Goal: Transaction & Acquisition: Purchase product/service

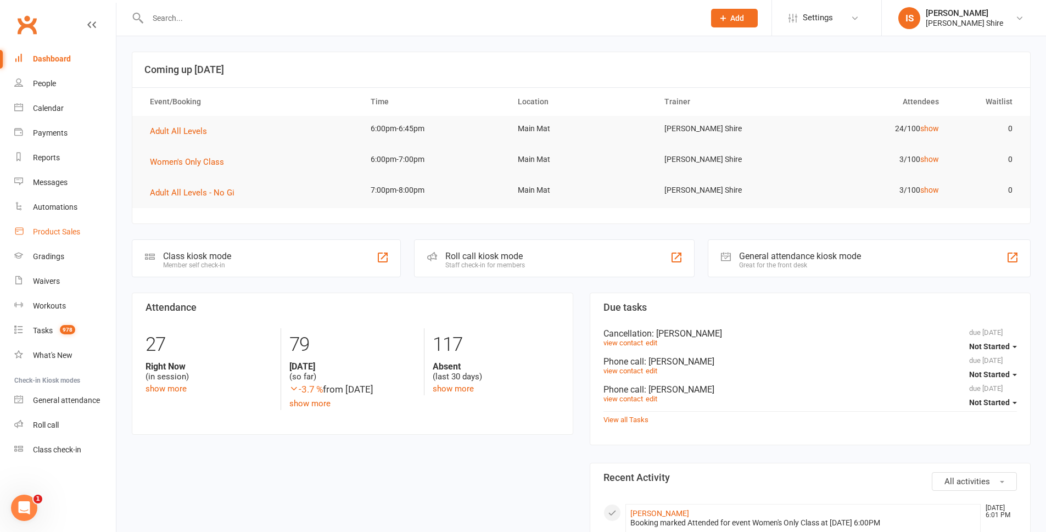
click at [62, 237] on link "Product Sales" at bounding box center [65, 232] width 102 height 25
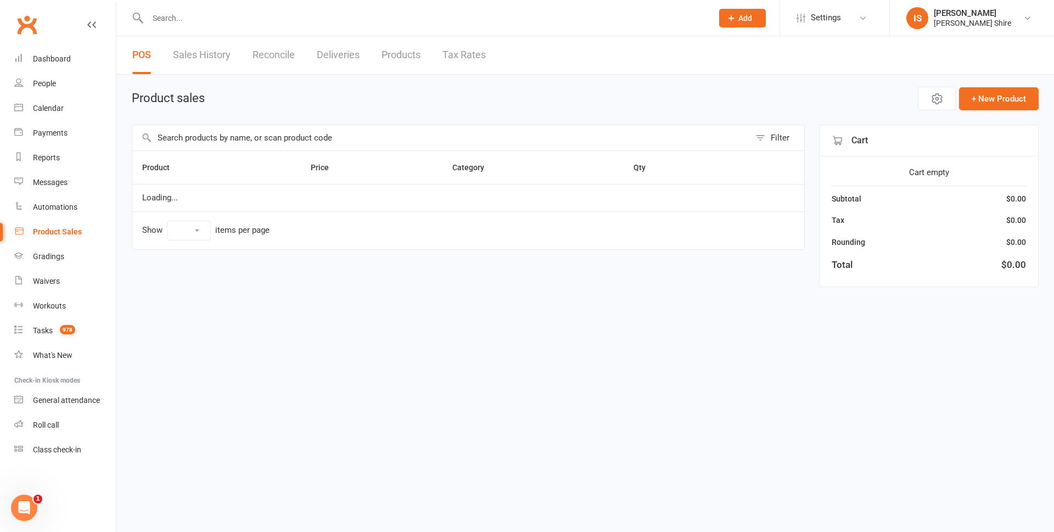
select select "10"
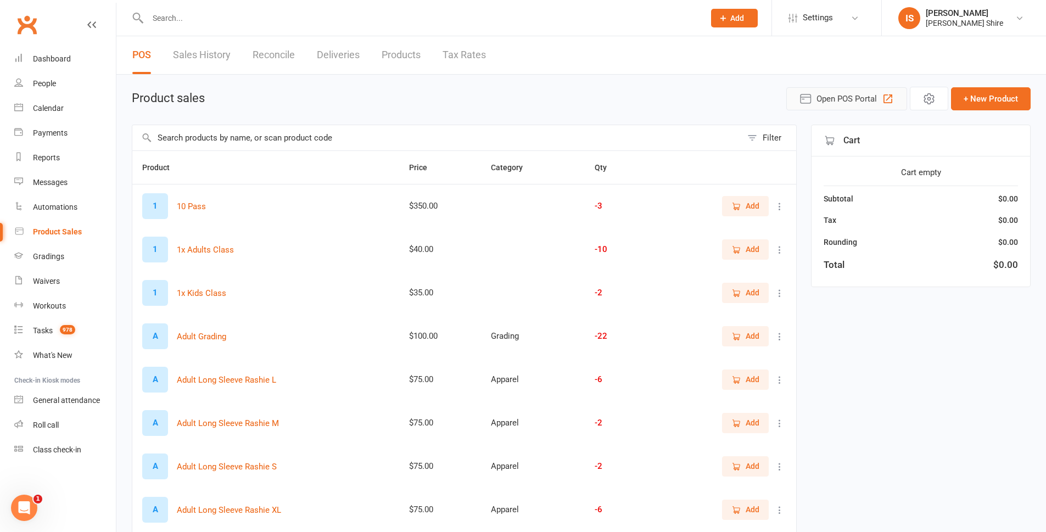
click at [810, 102] on icon "button" at bounding box center [805, 98] width 10 height 9
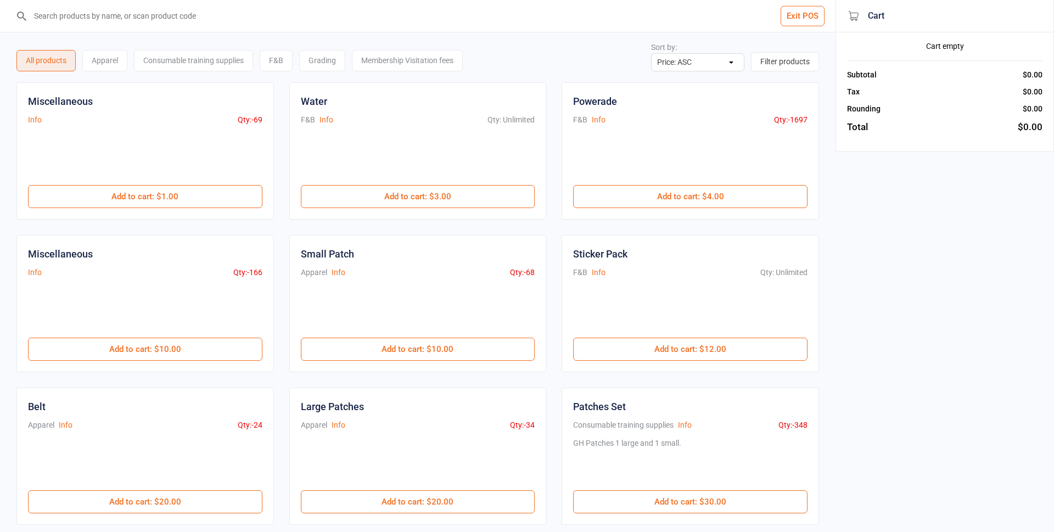
select select "price-asc"
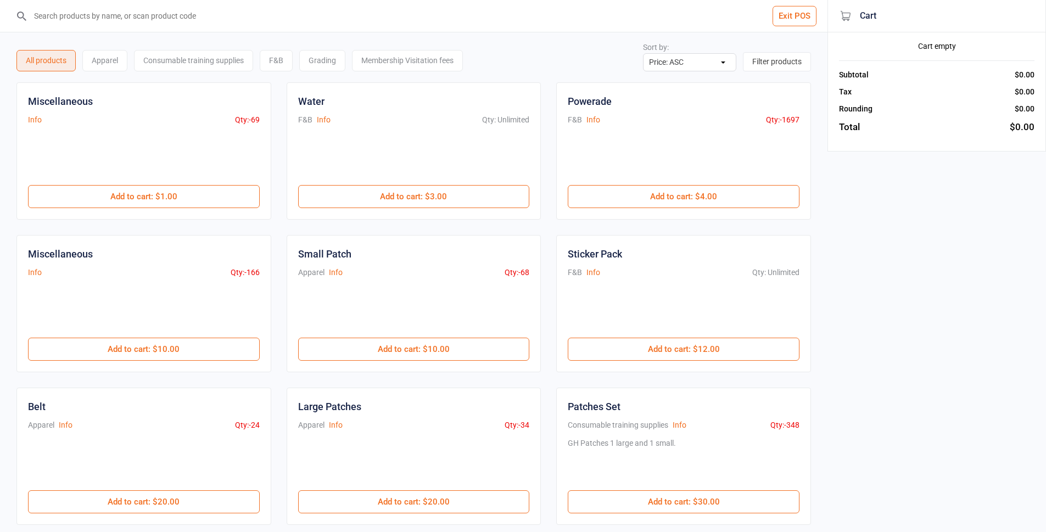
click at [219, 16] on input "search" at bounding box center [420, 16] width 783 height 32
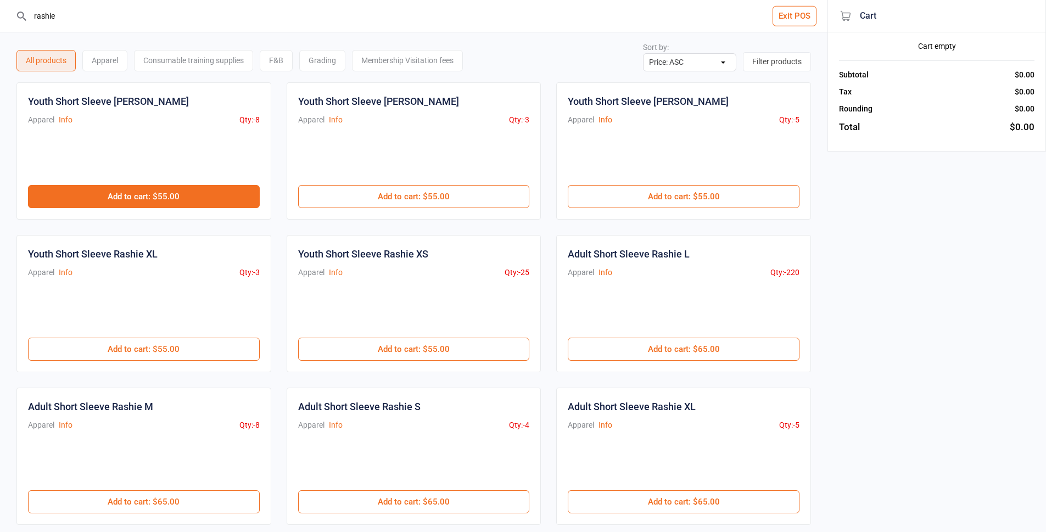
type input "rashie"
click at [211, 191] on button "Add to cart : $55.00" at bounding box center [144, 196] width 232 height 23
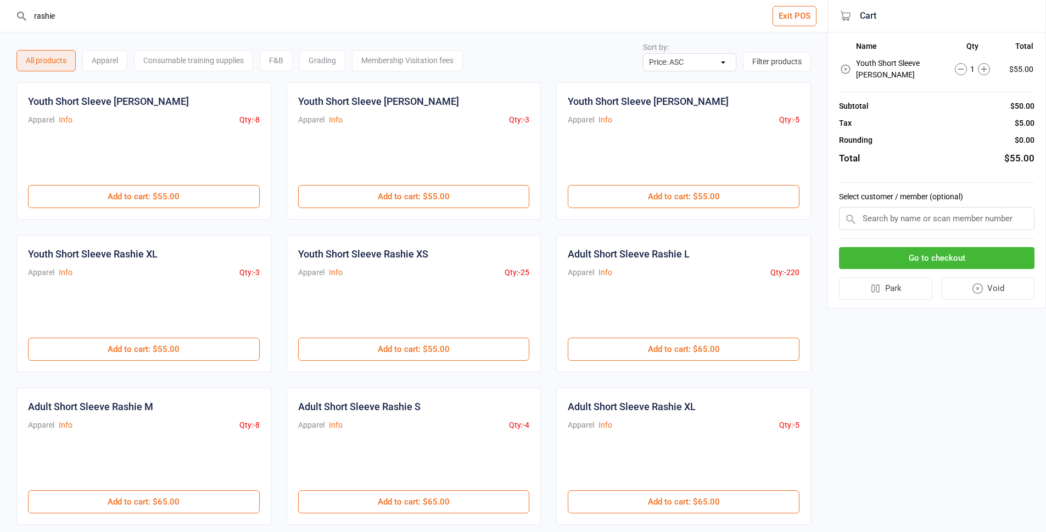
click at [965, 254] on button "Go to checkout" at bounding box center [936, 258] width 195 height 23
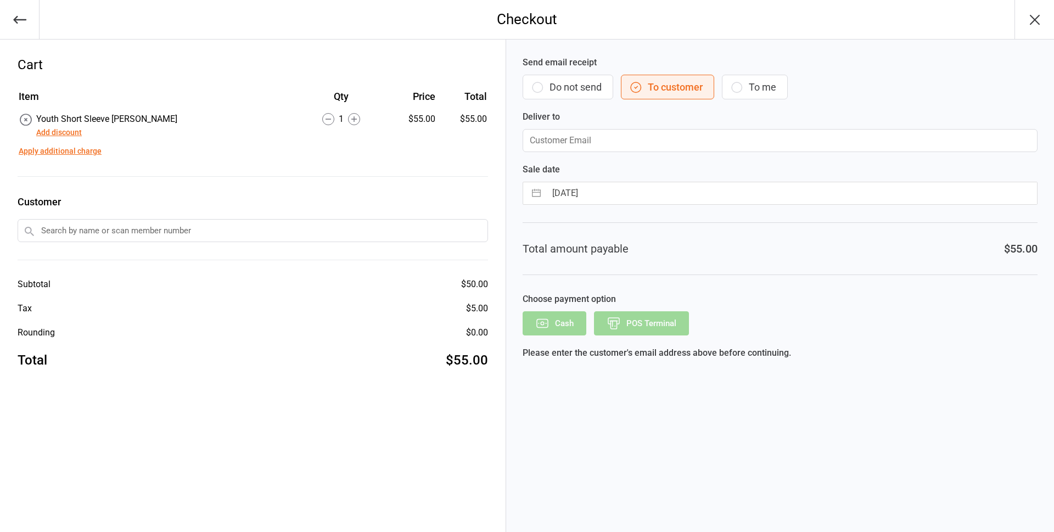
click at [750, 78] on button "To me" at bounding box center [755, 87] width 66 height 25
type input "info@graciemiranda.com.au"
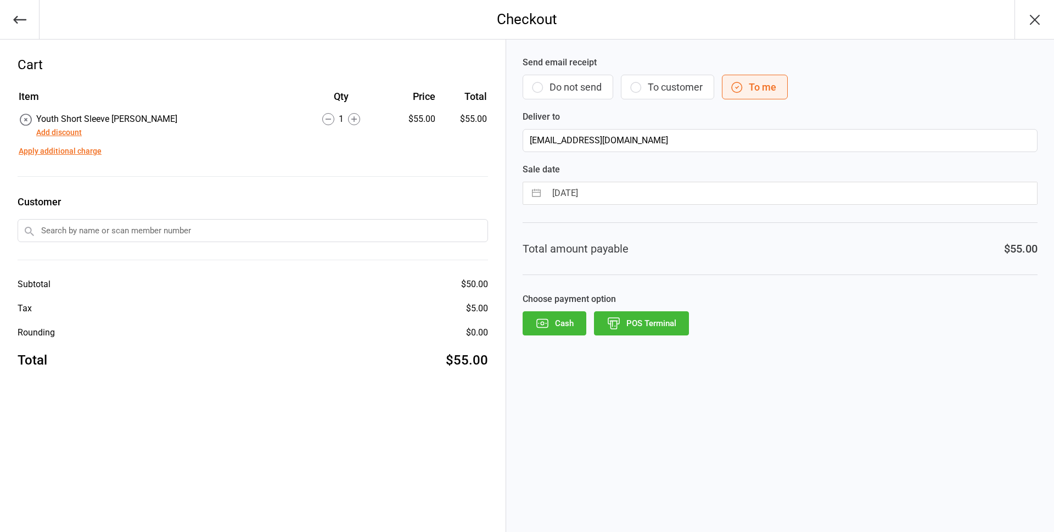
click at [678, 321] on button "POS Terminal" at bounding box center [641, 323] width 95 height 24
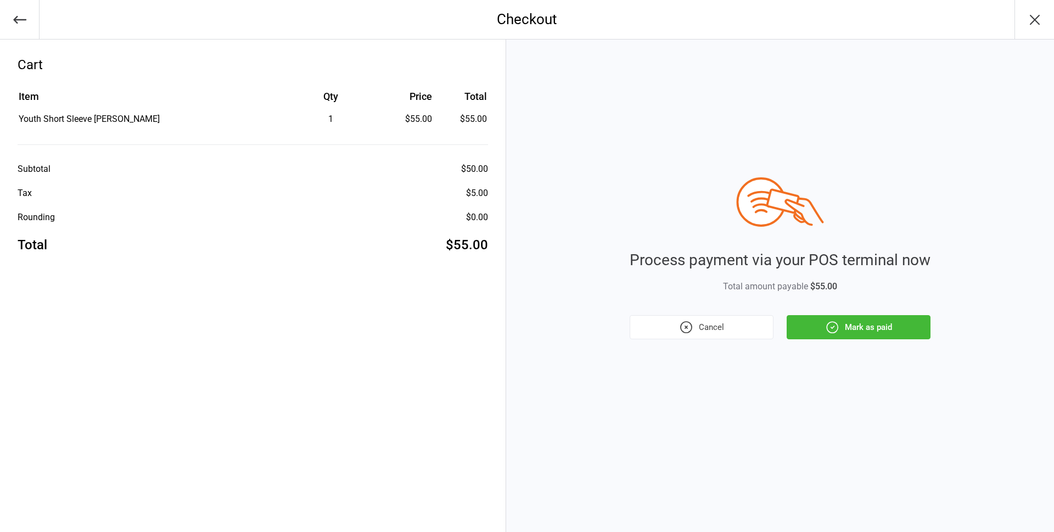
click at [873, 330] on button "Mark as paid" at bounding box center [859, 327] width 144 height 24
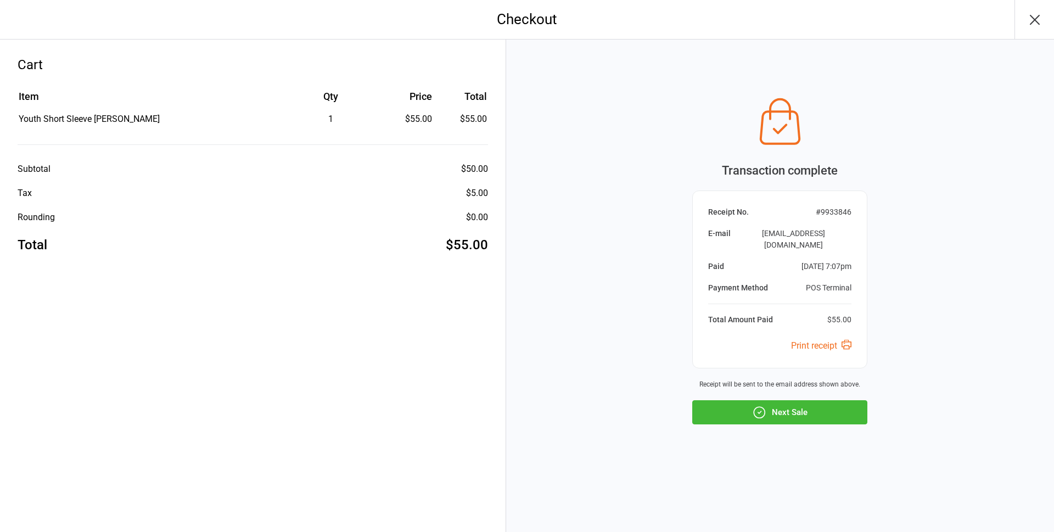
click at [783, 414] on button "Next Sale" at bounding box center [779, 412] width 175 height 24
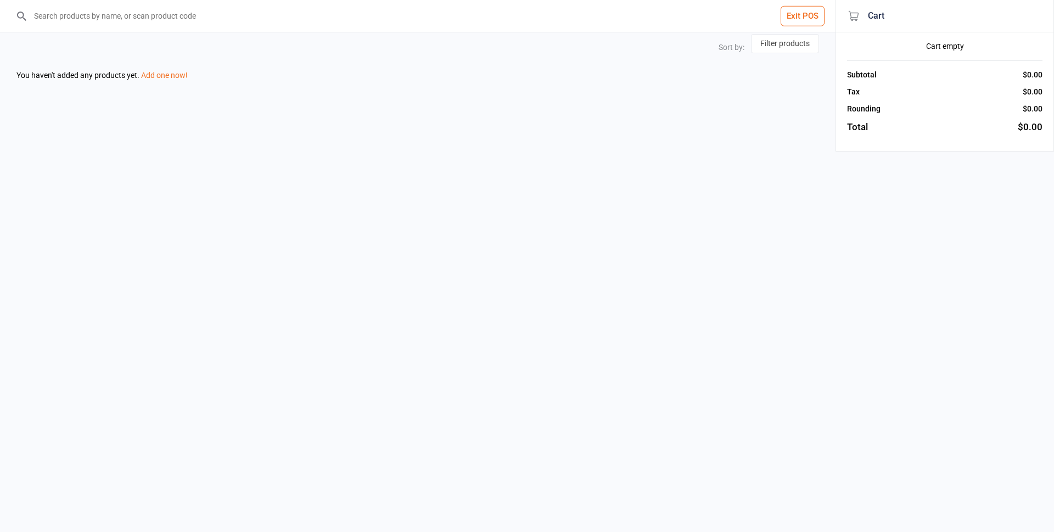
select select "price-asc"
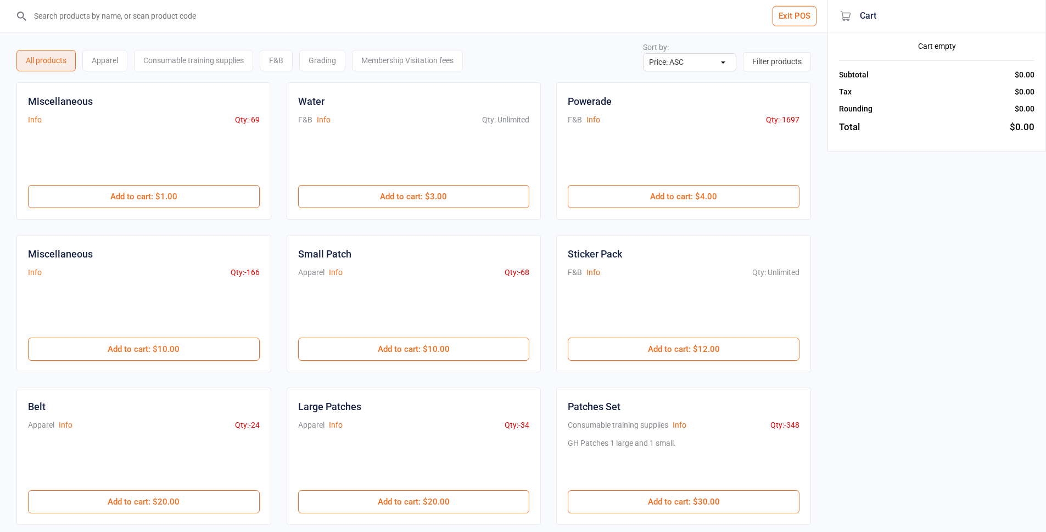
click at [796, 17] on button "Exit POS" at bounding box center [794, 16] width 44 height 20
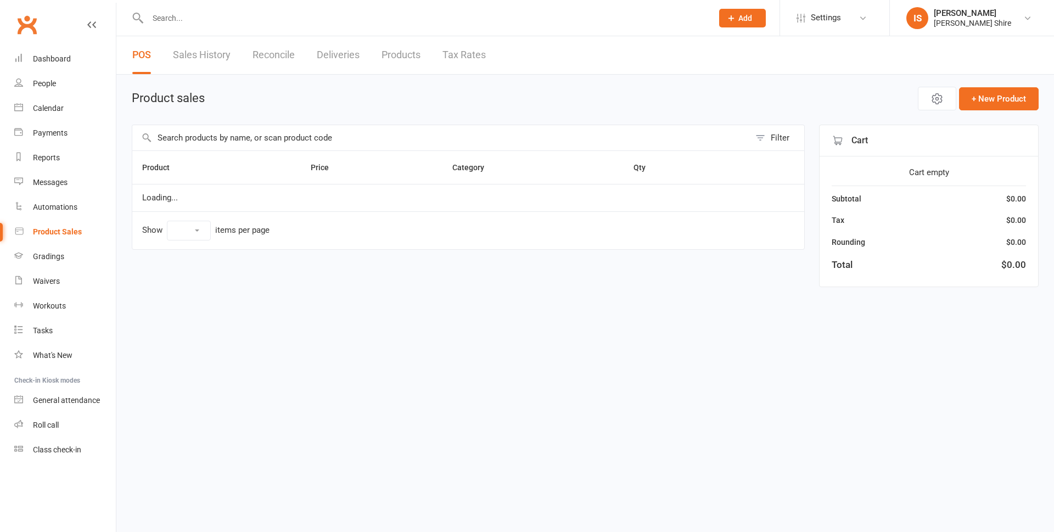
select select "10"
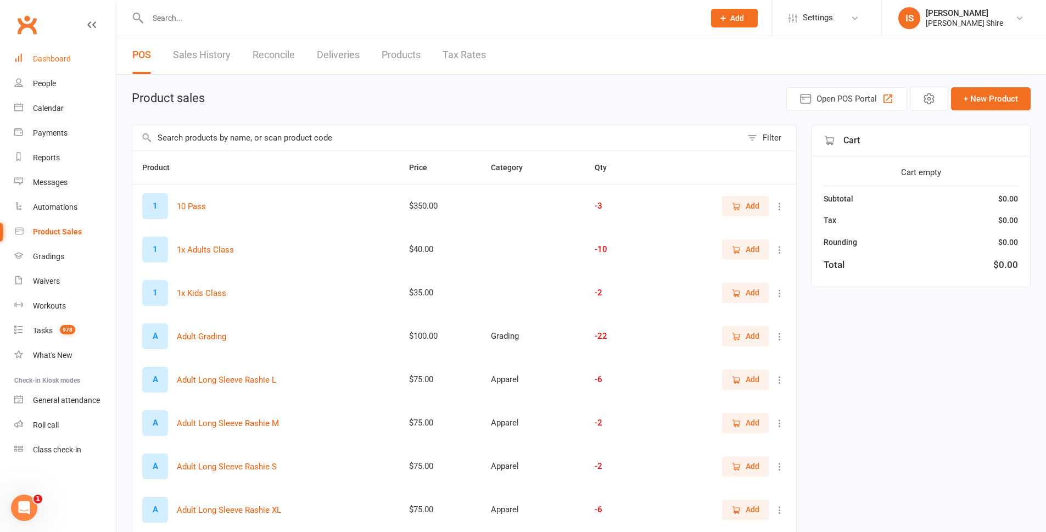
click at [47, 60] on div "Dashboard" at bounding box center [52, 58] width 38 height 9
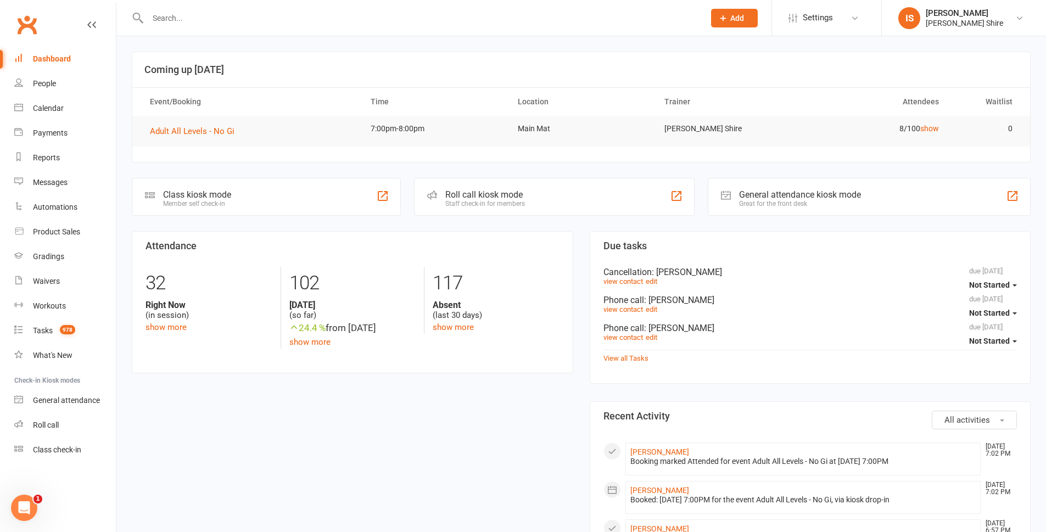
click at [210, 18] on input "text" at bounding box center [420, 17] width 552 height 15
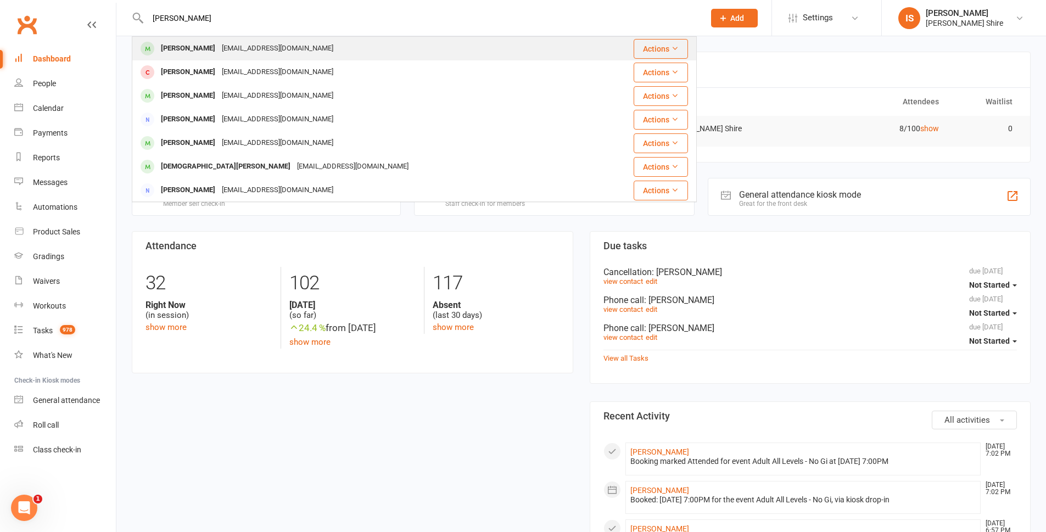
type input "garas"
click at [218, 50] on div "rheav96@gmail.com" at bounding box center [277, 49] width 118 height 16
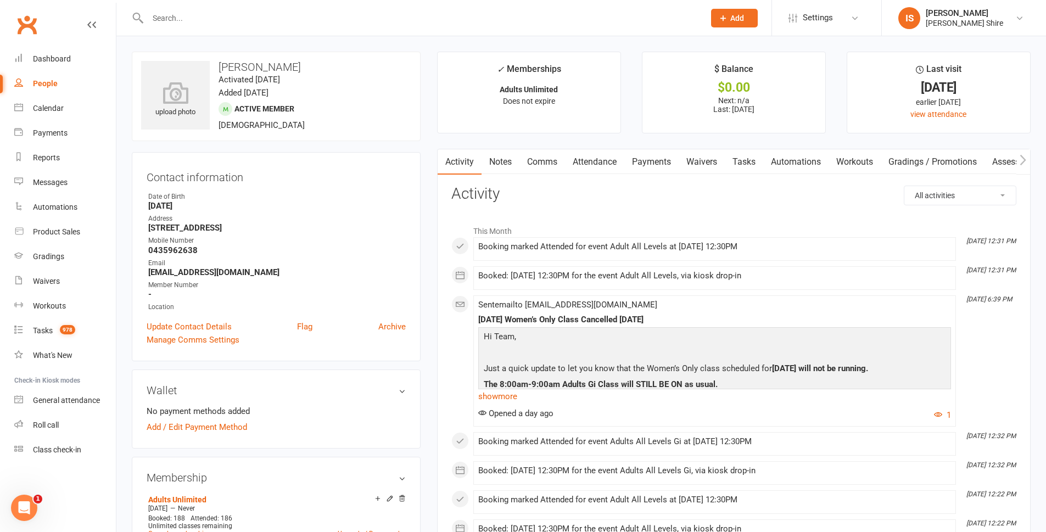
click at [187, 19] on input "text" at bounding box center [420, 17] width 552 height 15
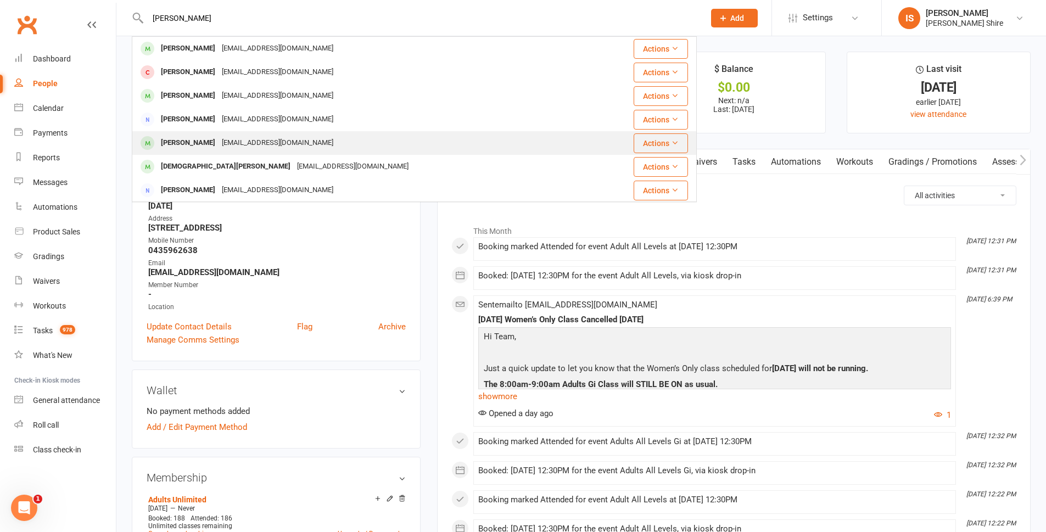
type input "garas"
click at [327, 134] on div "Matthew Garas M.garas49@gmail.com" at bounding box center [368, 143] width 470 height 23
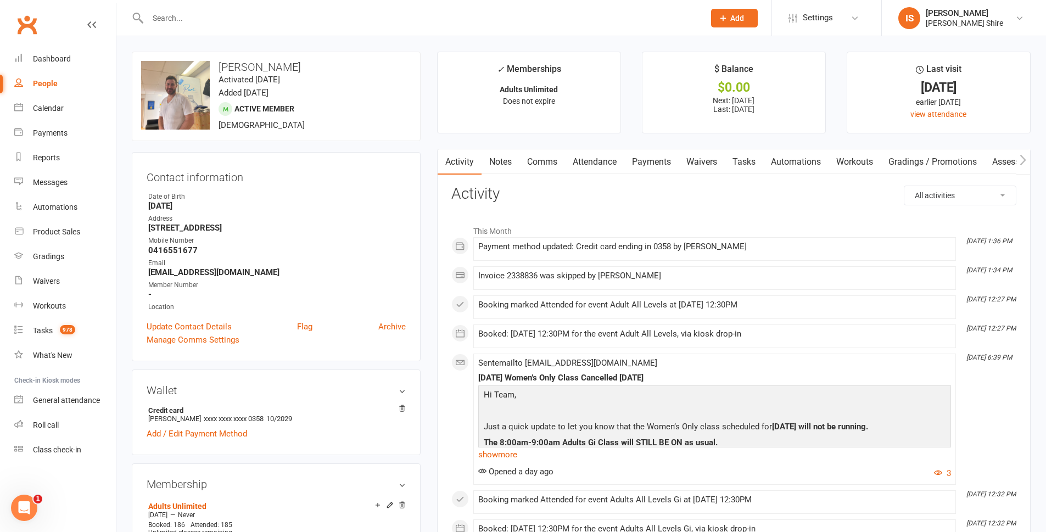
click at [648, 158] on link "Payments" at bounding box center [651, 161] width 54 height 25
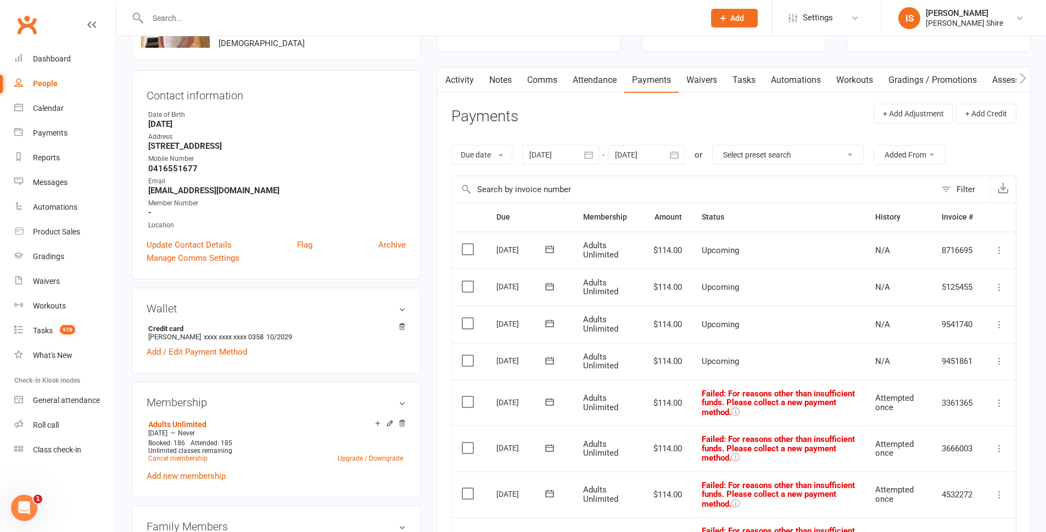
scroll to position [55, 0]
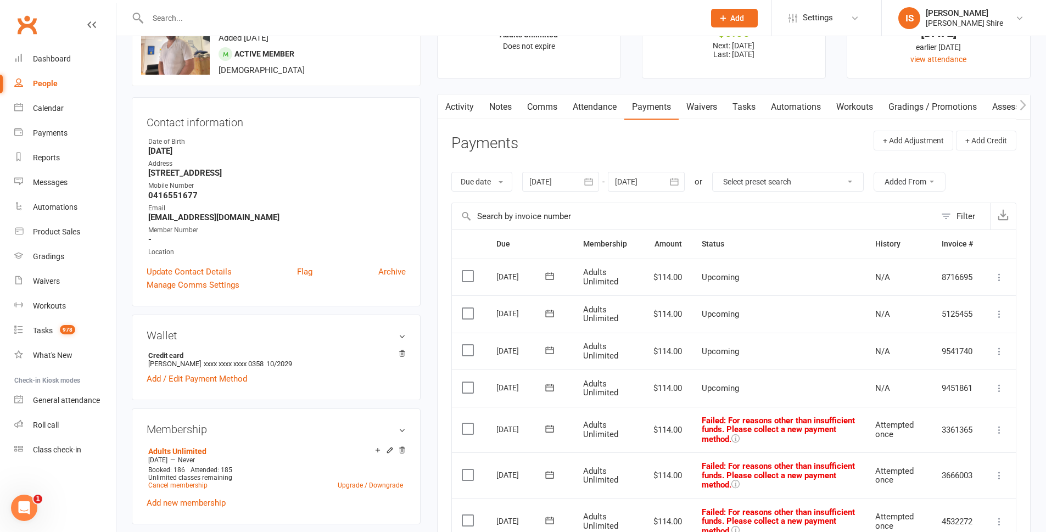
click at [769, 177] on select "Select preset search All failures All skipped payments All pending payments Suc…" at bounding box center [787, 181] width 150 height 19
select select "1"
click at [714, 172] on select "Select preset search All failures All skipped payments All pending payments Suc…" at bounding box center [787, 181] width 150 height 19
type input "11 Sep 2025"
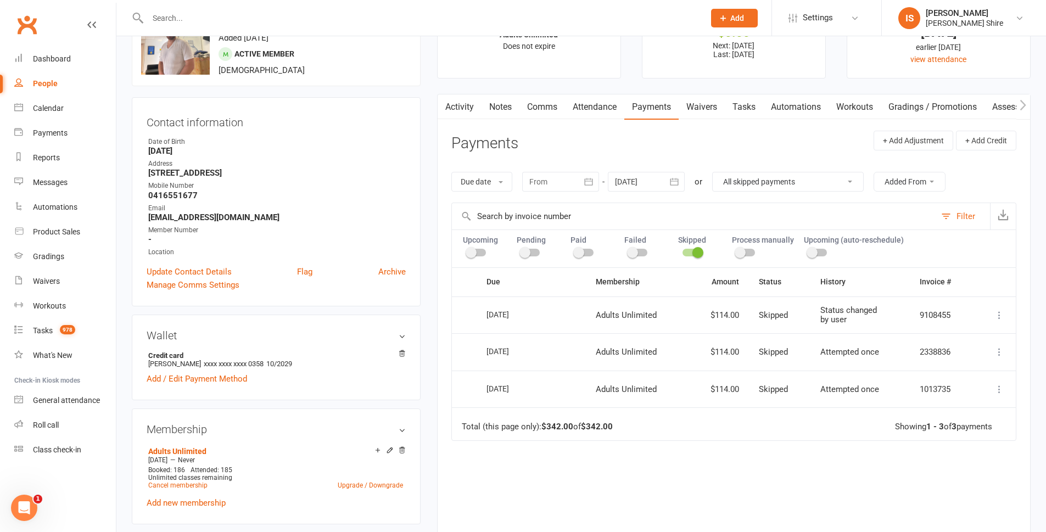
click at [747, 182] on select "All failures All skipped payments All pending payments Successful payments (las…" at bounding box center [787, 181] width 150 height 19
select select "0"
click at [720, 172] on select "All failures All skipped payments All pending payments Successful payments (las…" at bounding box center [787, 181] width 150 height 19
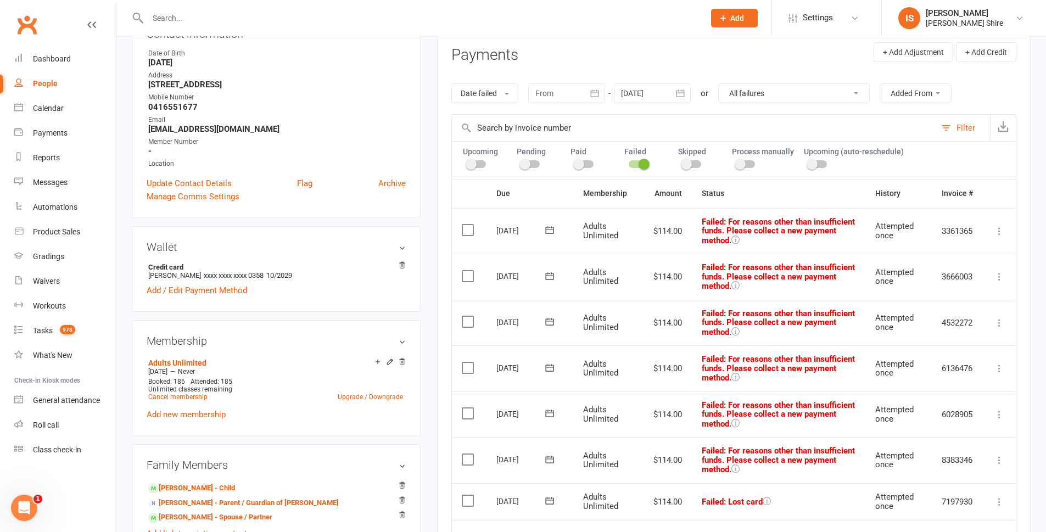
scroll to position [110, 0]
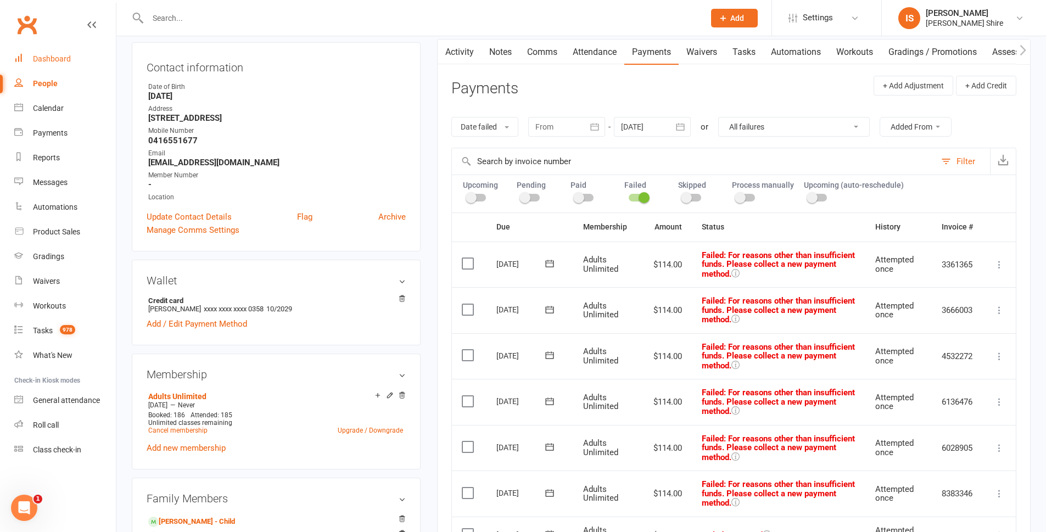
click at [55, 63] on div "Dashboard" at bounding box center [52, 58] width 38 height 9
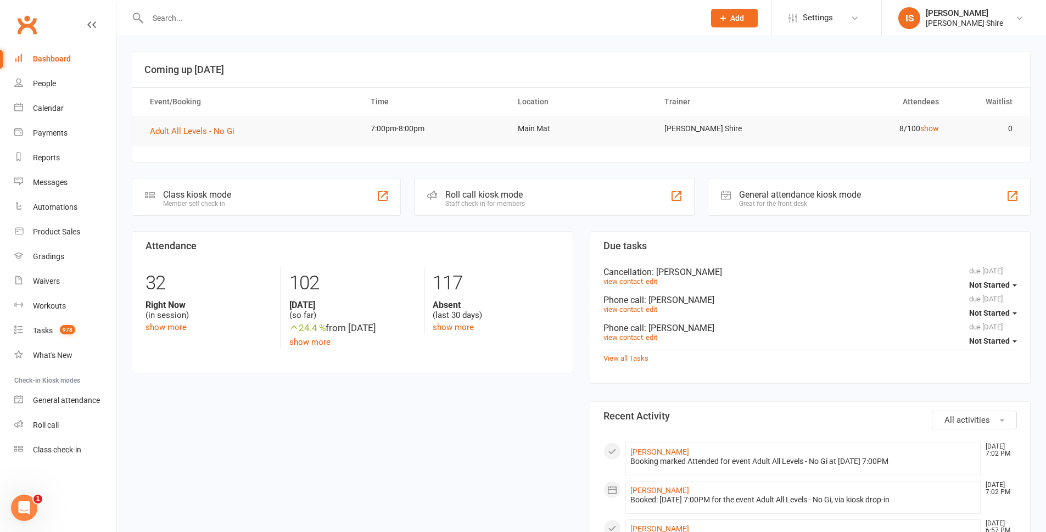
click at [47, 53] on link "Dashboard" at bounding box center [65, 59] width 102 height 25
click at [67, 62] on div "Dashboard" at bounding box center [52, 58] width 38 height 9
click at [48, 58] on div "Dashboard" at bounding box center [52, 58] width 38 height 9
click at [69, 228] on div "Product Sales" at bounding box center [56, 231] width 47 height 9
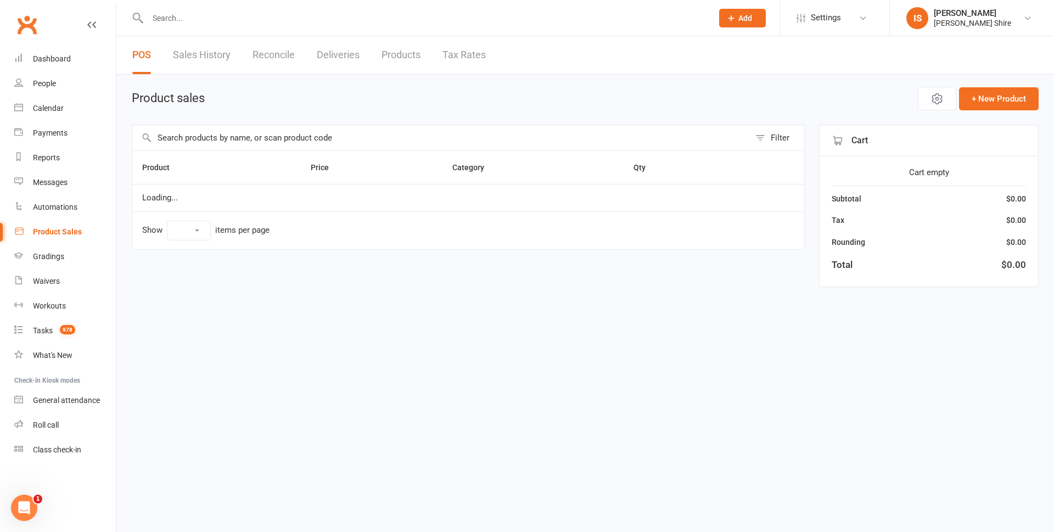
select select "10"
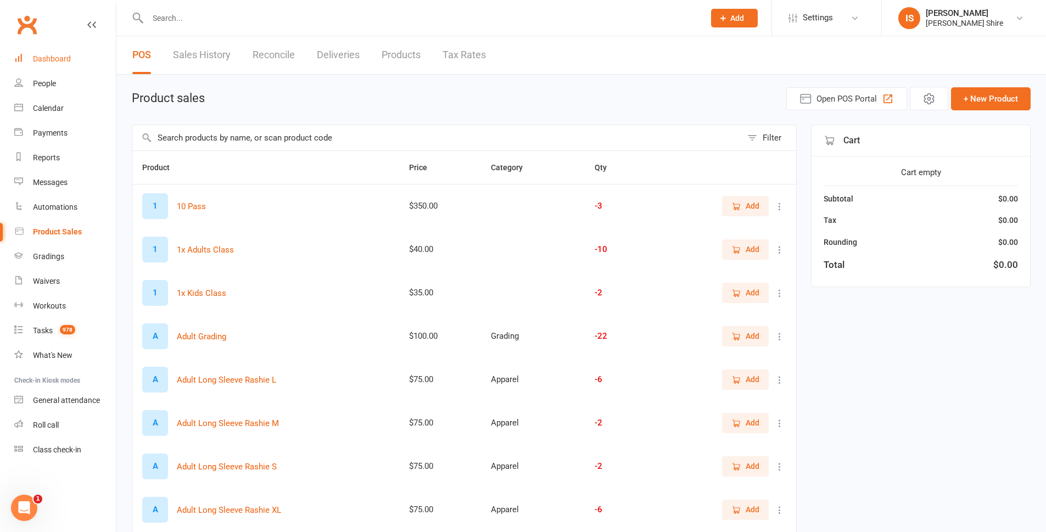
click at [73, 55] on link "Dashboard" at bounding box center [65, 59] width 102 height 25
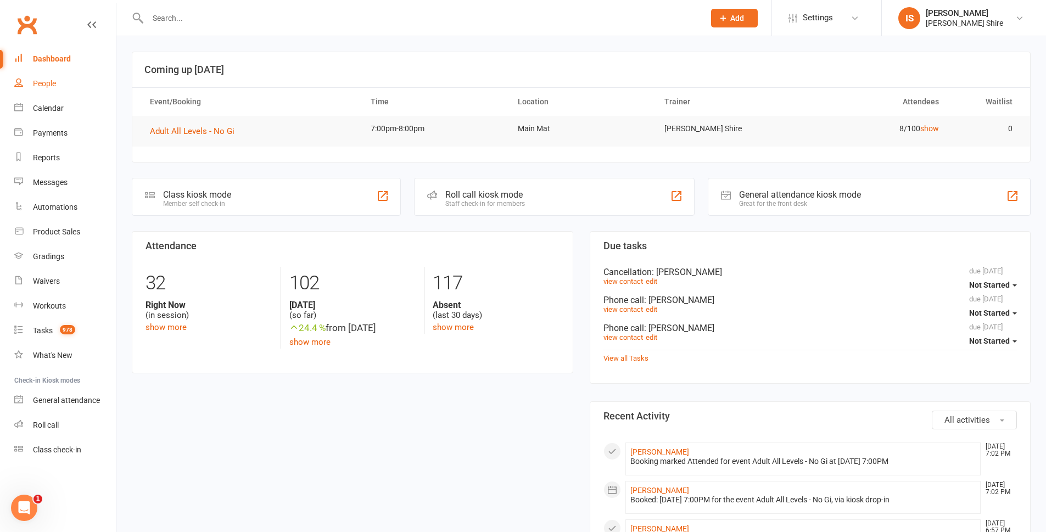
click at [69, 87] on link "People" at bounding box center [65, 83] width 102 height 25
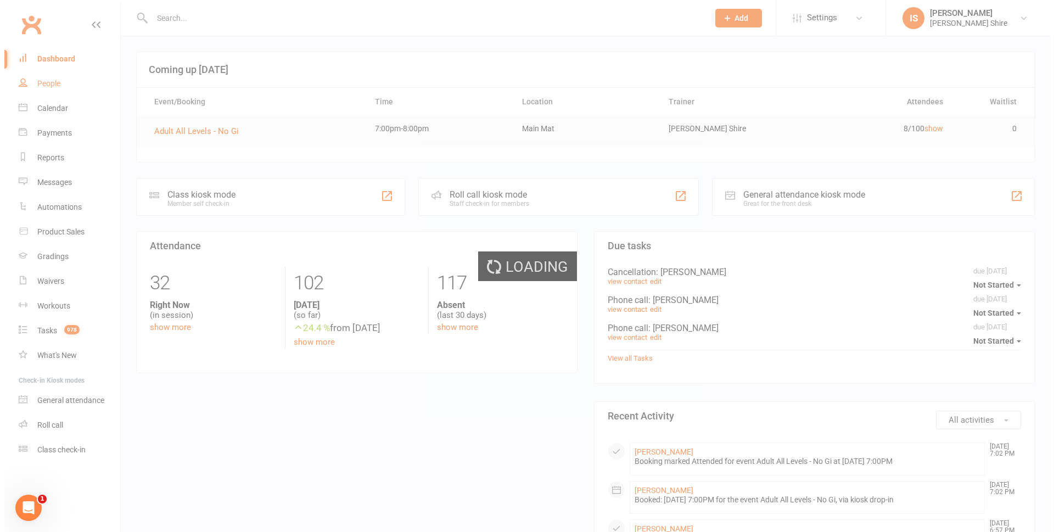
select select "100"
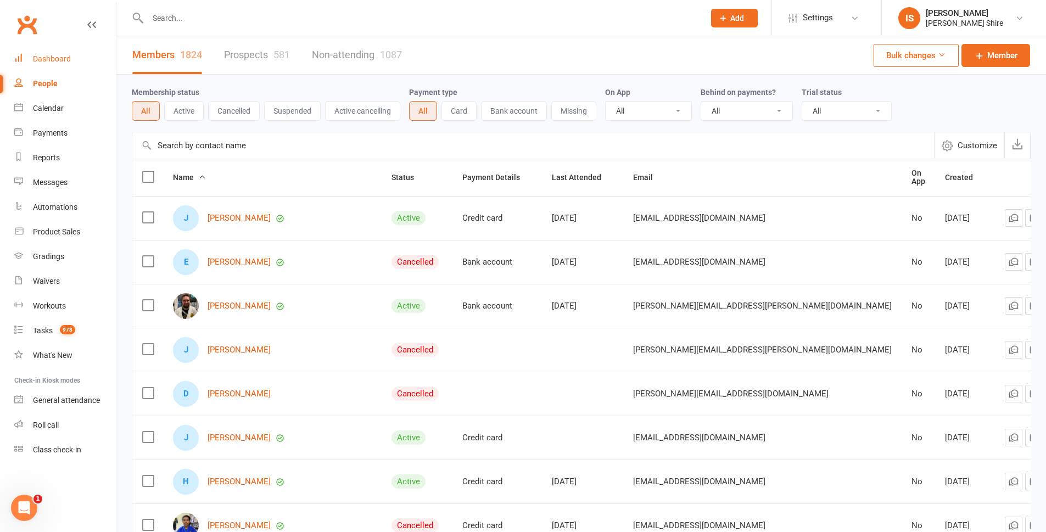
click at [63, 66] on link "Dashboard" at bounding box center [65, 59] width 102 height 25
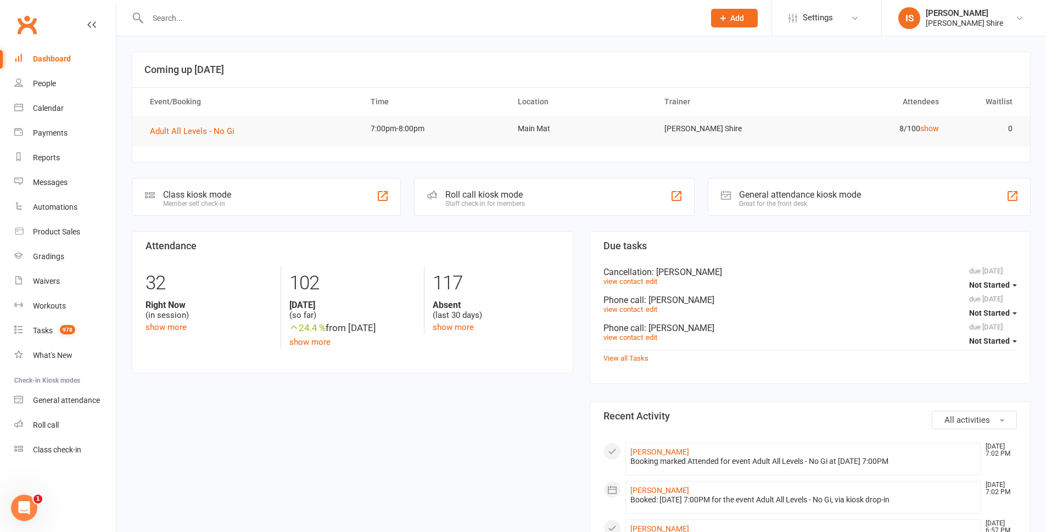
click at [530, 19] on input "text" at bounding box center [420, 17] width 552 height 15
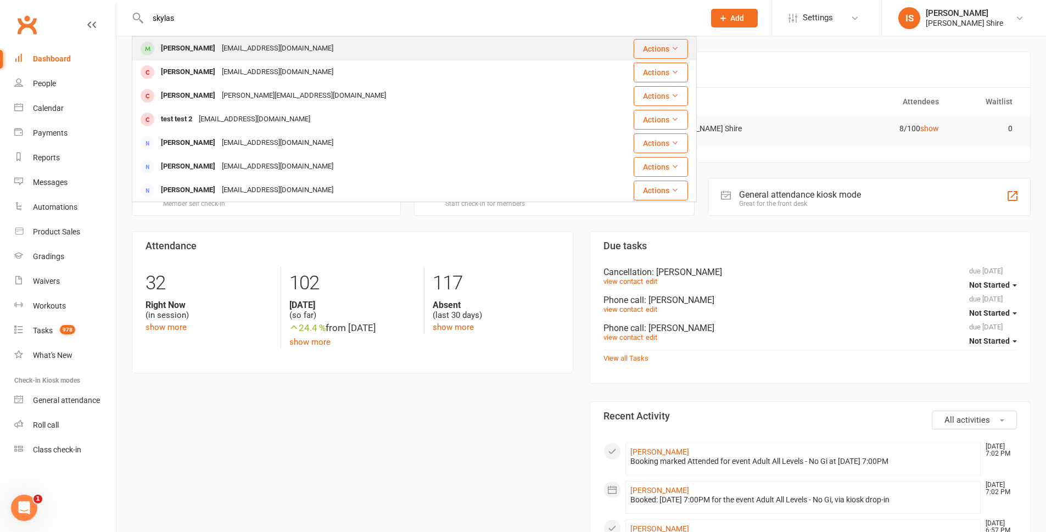
type input "skylas"
click at [498, 42] on div "Isabella Skylas Isabellaskylas123@gmail.com" at bounding box center [367, 48] width 468 height 23
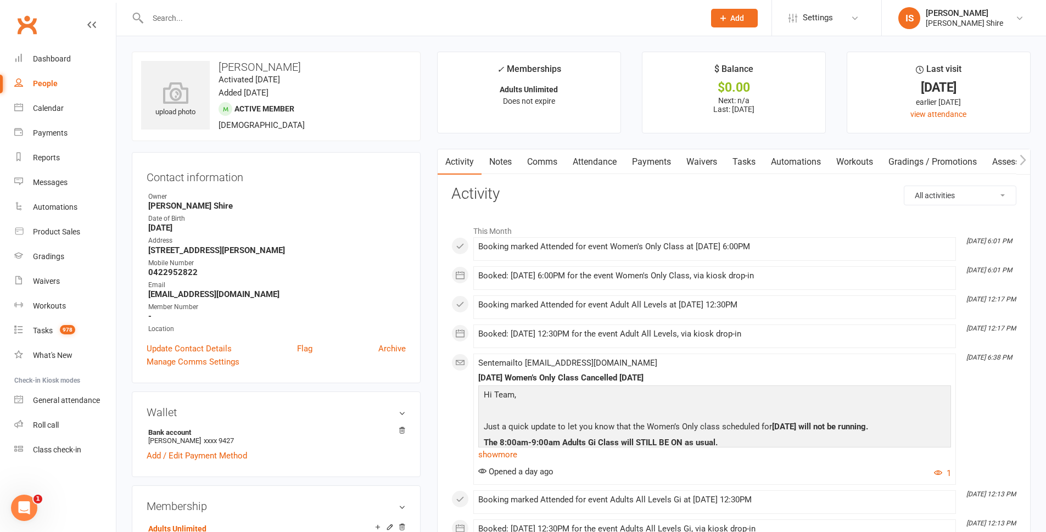
click at [648, 165] on link "Payments" at bounding box center [651, 161] width 54 height 25
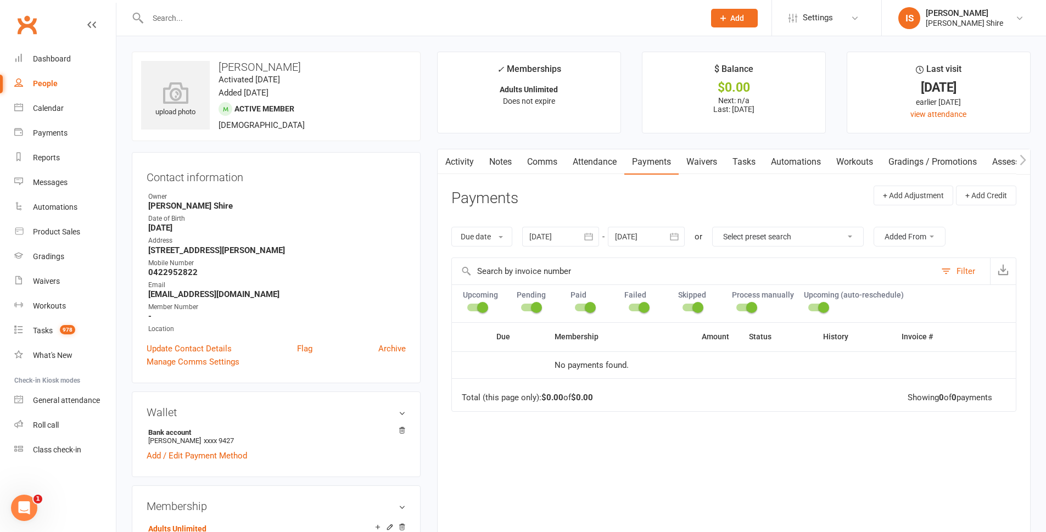
click at [609, 160] on link "Attendance" at bounding box center [594, 161] width 59 height 25
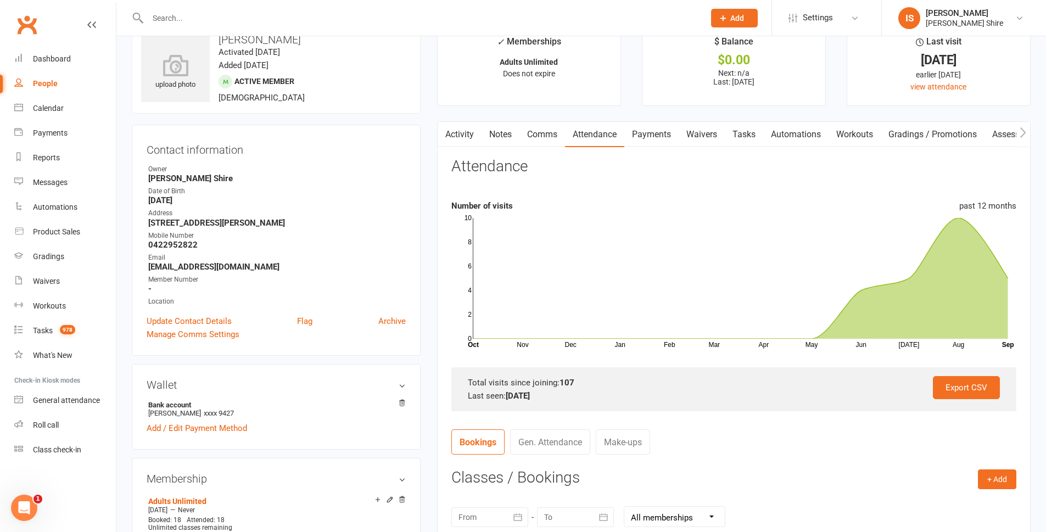
scroll to position [55, 0]
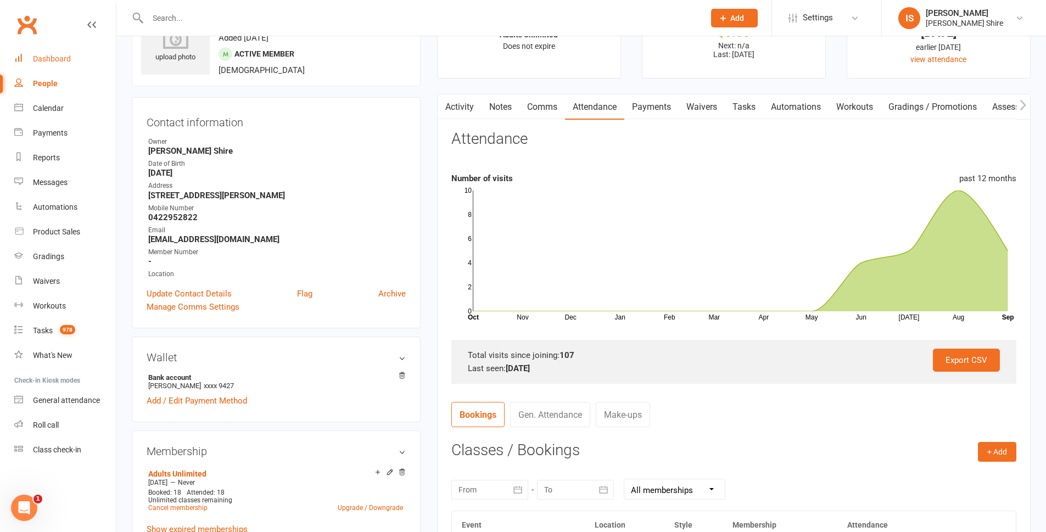
click at [46, 53] on link "Dashboard" at bounding box center [65, 59] width 102 height 25
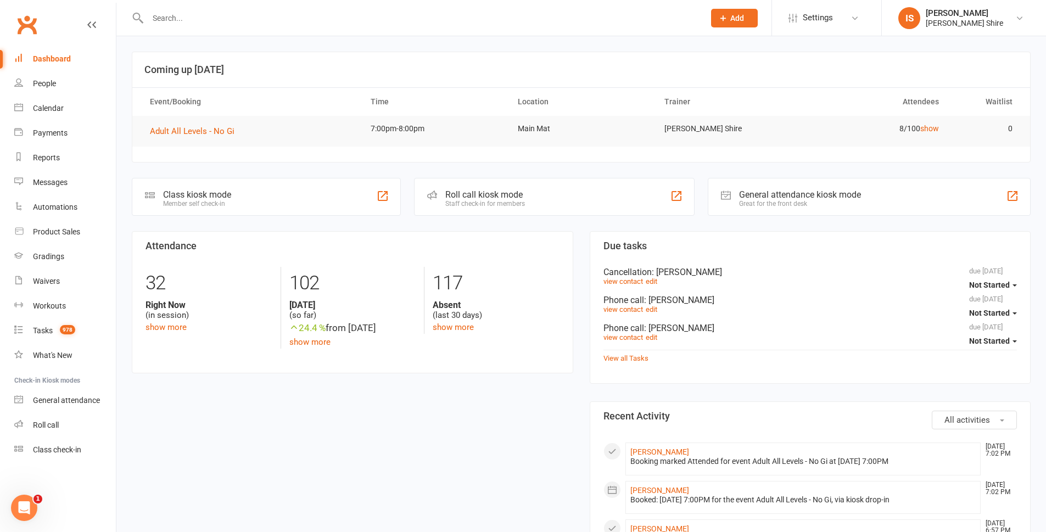
click at [182, 124] on td "Adult All Levels - No Gi" at bounding box center [250, 131] width 221 height 31
click at [182, 127] on span "Adult All Levels - No Gi" at bounding box center [192, 131] width 85 height 10
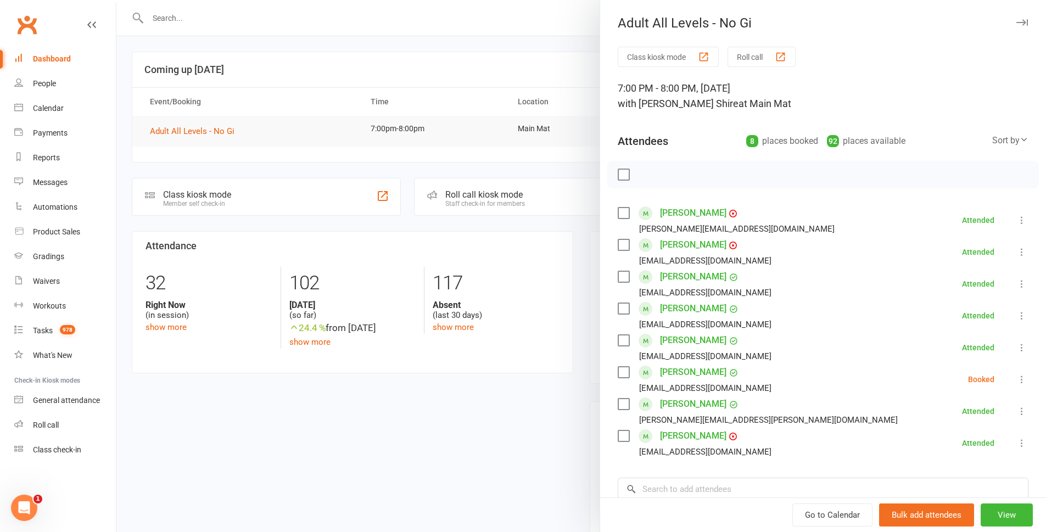
click at [656, 61] on button "Class kiosk mode" at bounding box center [667, 57] width 101 height 20
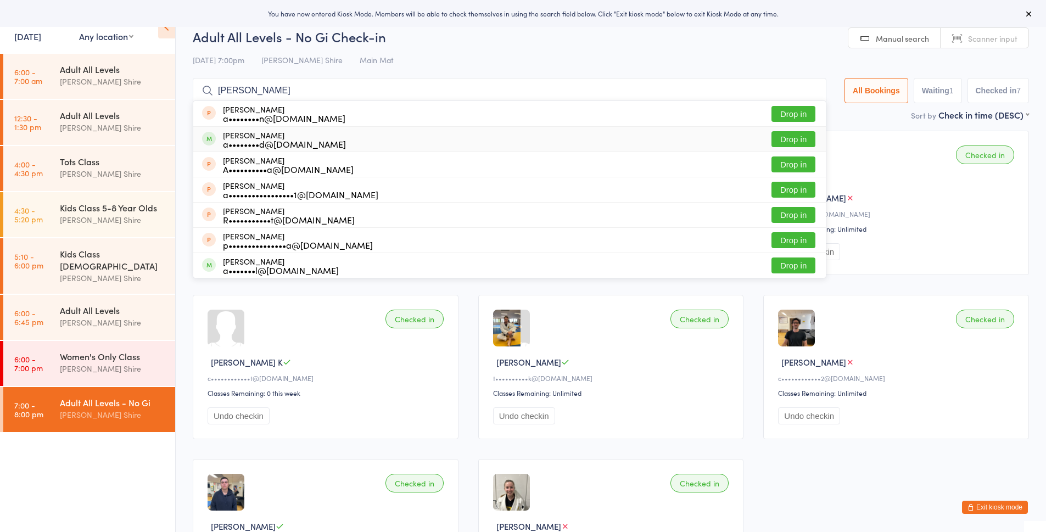
type input "[PERSON_NAME]"
click at [778, 137] on button "Drop in" at bounding box center [793, 139] width 44 height 16
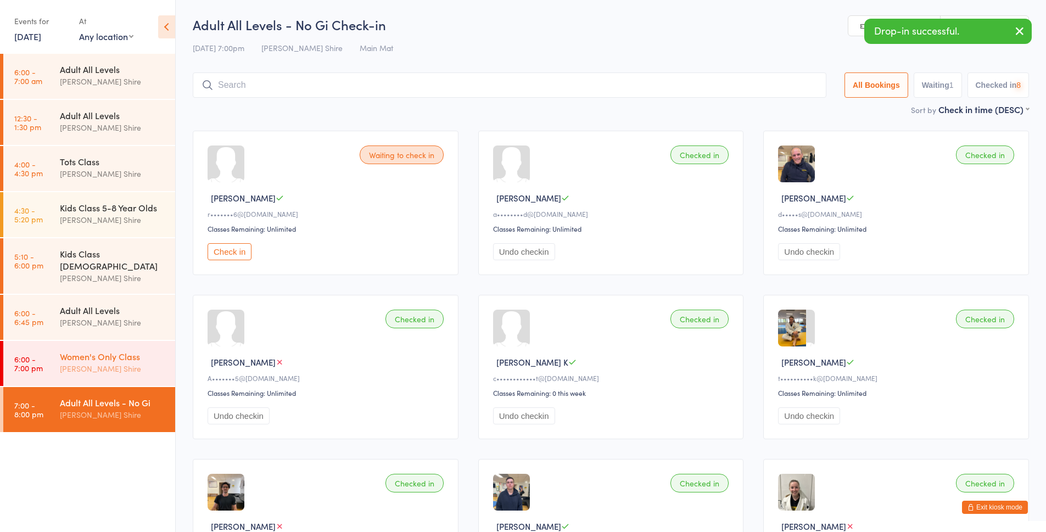
click at [75, 362] on div "[PERSON_NAME] Shire" at bounding box center [113, 368] width 106 height 13
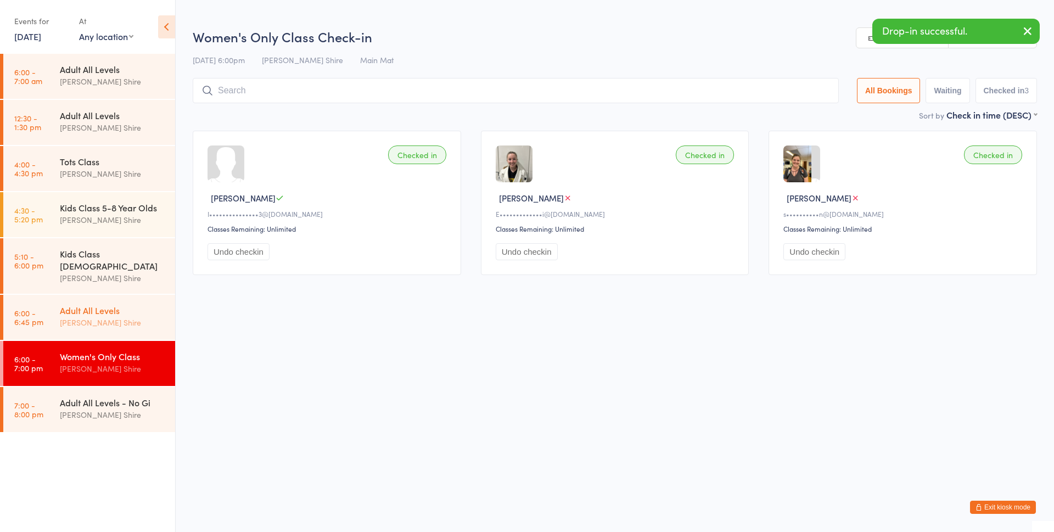
click at [93, 304] on div "Adult All Levels" at bounding box center [113, 310] width 106 height 12
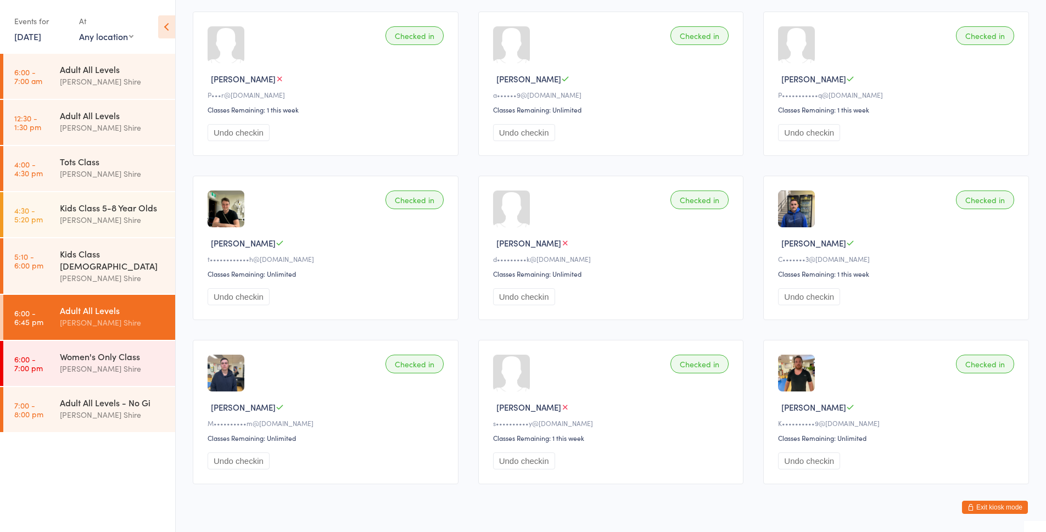
scroll to position [1461, 0]
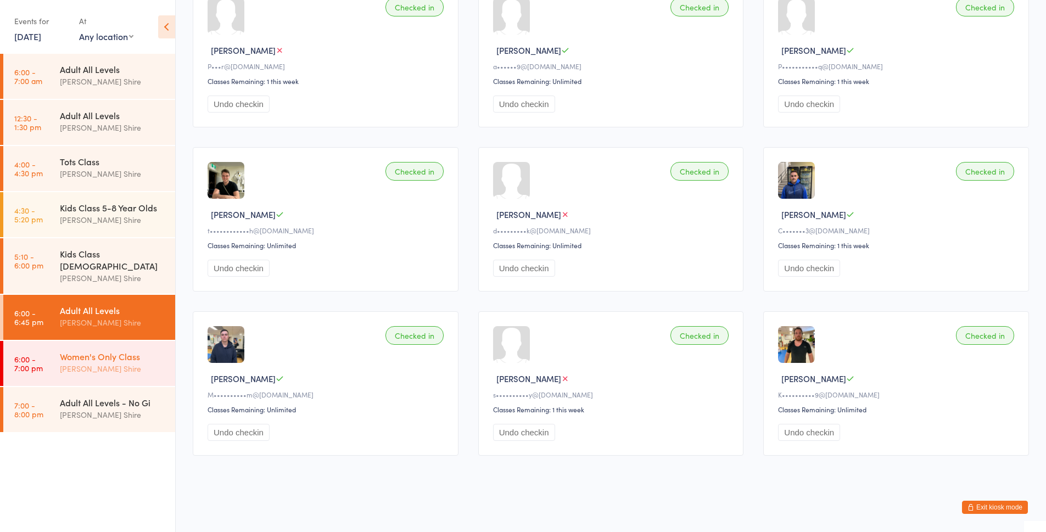
click at [46, 342] on link "6:00 - 7:00 pm Women's Only Class [PERSON_NAME] Shire" at bounding box center [89, 363] width 172 height 45
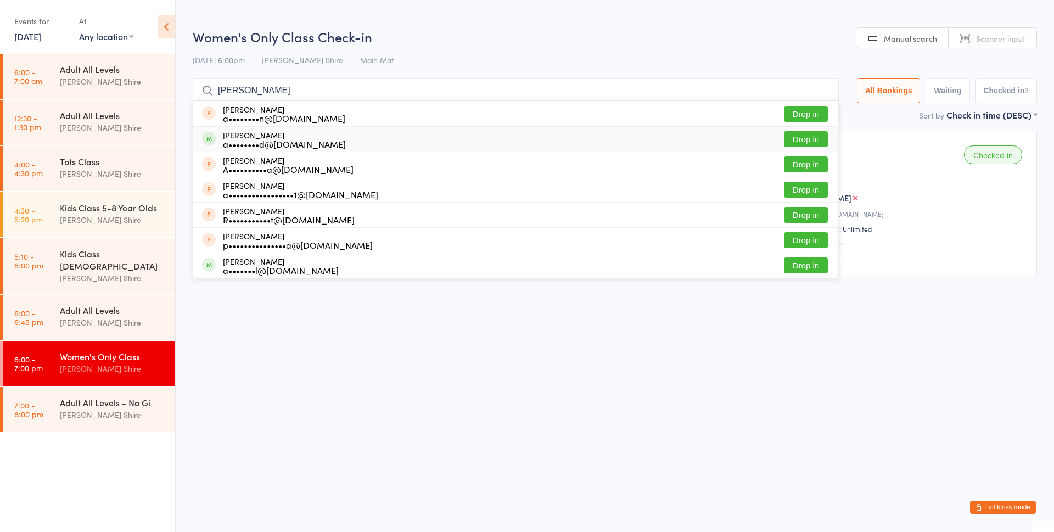
type input "[PERSON_NAME]"
click at [813, 138] on button "Drop in" at bounding box center [806, 139] width 44 height 16
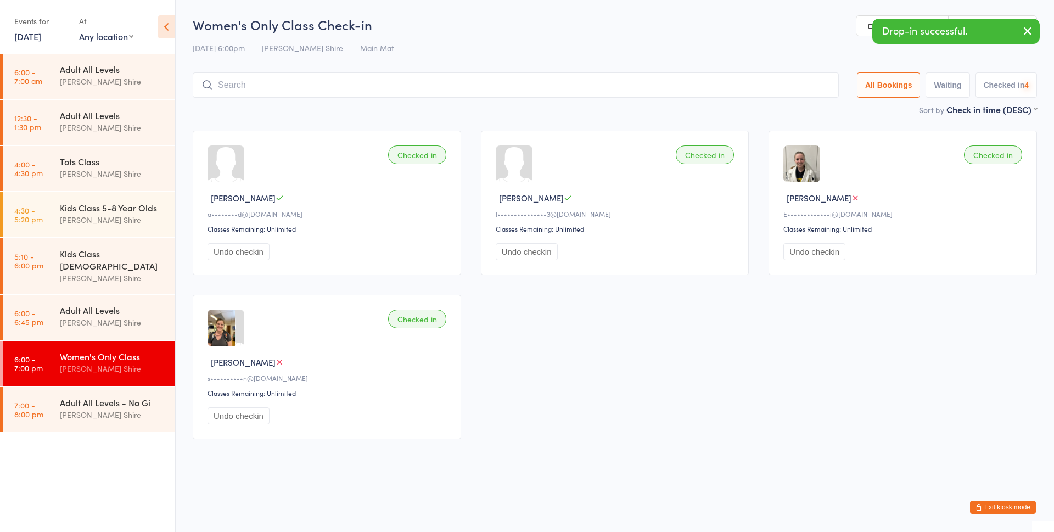
click at [1006, 501] on button "Exit kiosk mode" at bounding box center [1003, 507] width 66 height 13
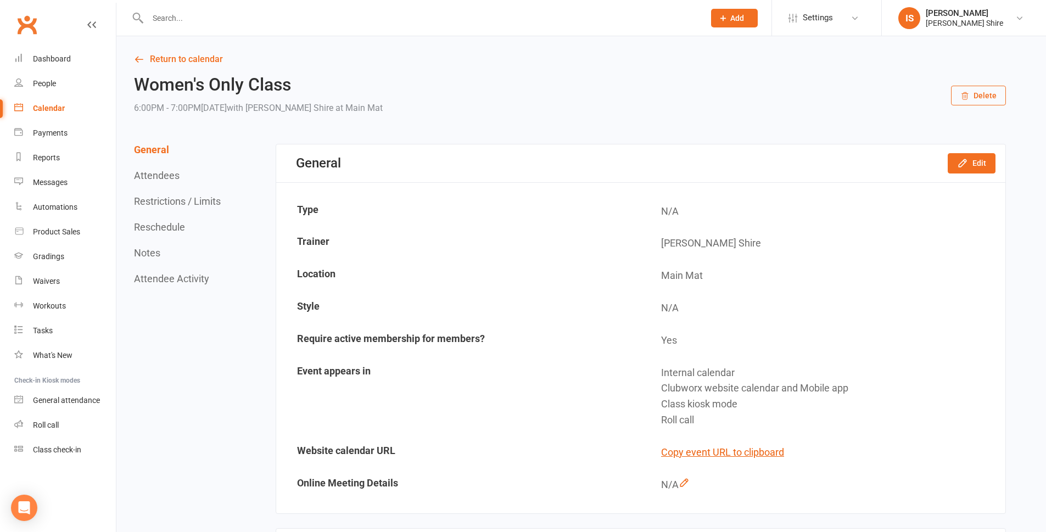
click at [45, 44] on div "Clubworx" at bounding box center [58, 31] width 116 height 41
click at [44, 52] on link "Dashboard" at bounding box center [65, 59] width 102 height 25
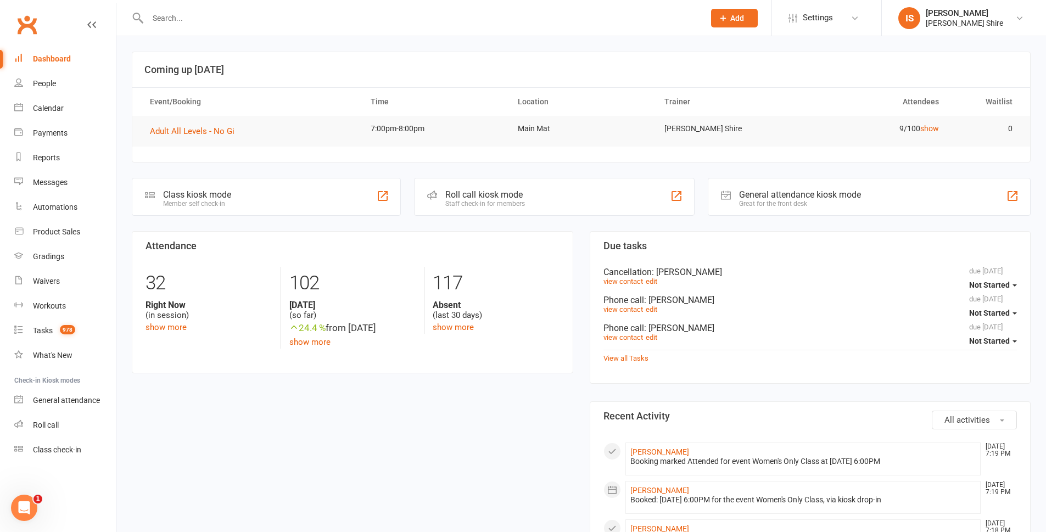
click at [447, 23] on input "text" at bounding box center [420, 17] width 552 height 15
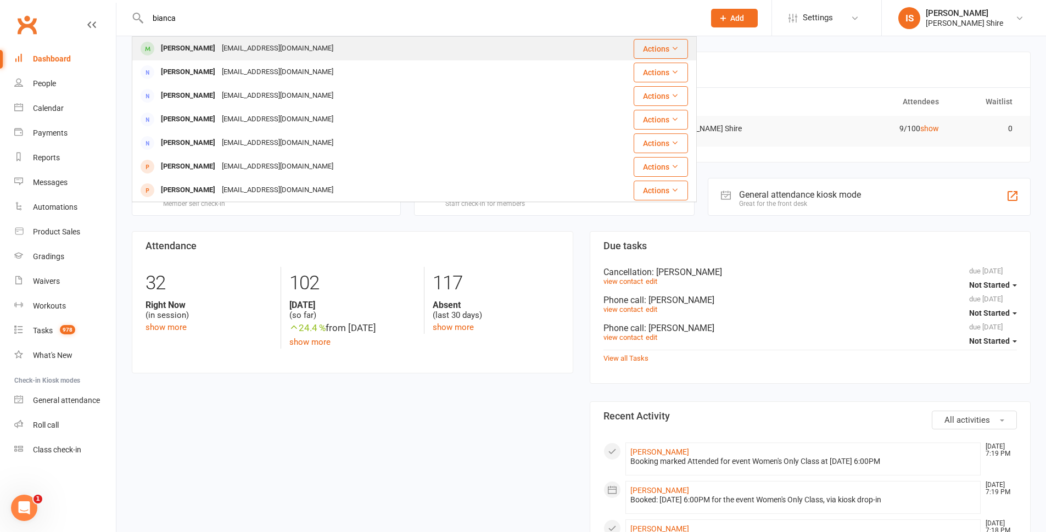
type input "bianca"
click at [239, 50] on div "[EMAIL_ADDRESS][DOMAIN_NAME]" at bounding box center [277, 49] width 118 height 16
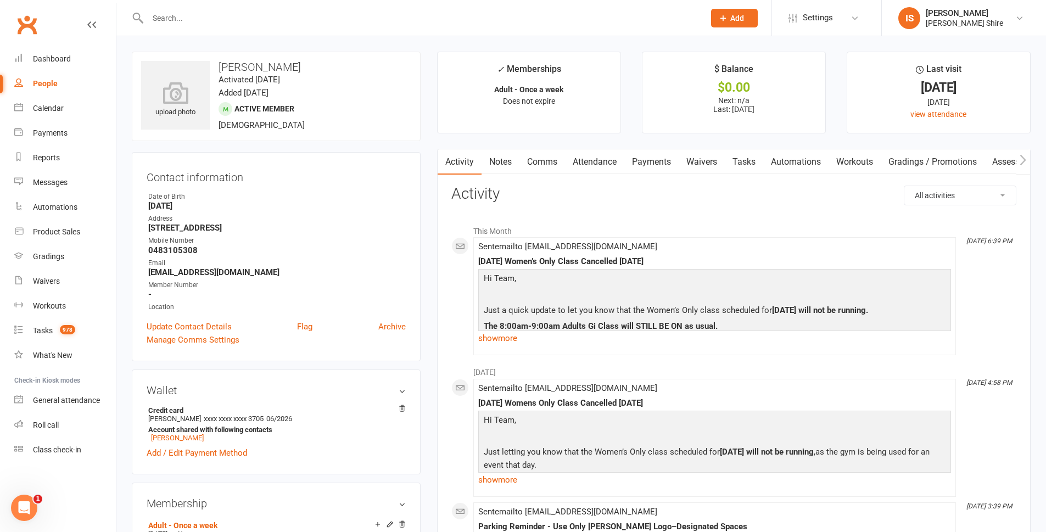
click at [663, 155] on link "Payments" at bounding box center [651, 161] width 54 height 25
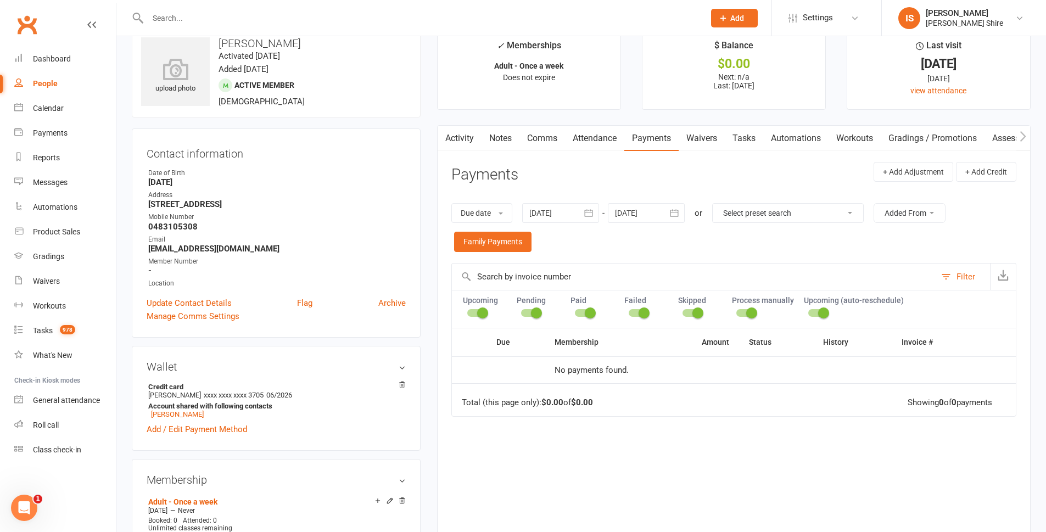
scroll to position [55, 0]
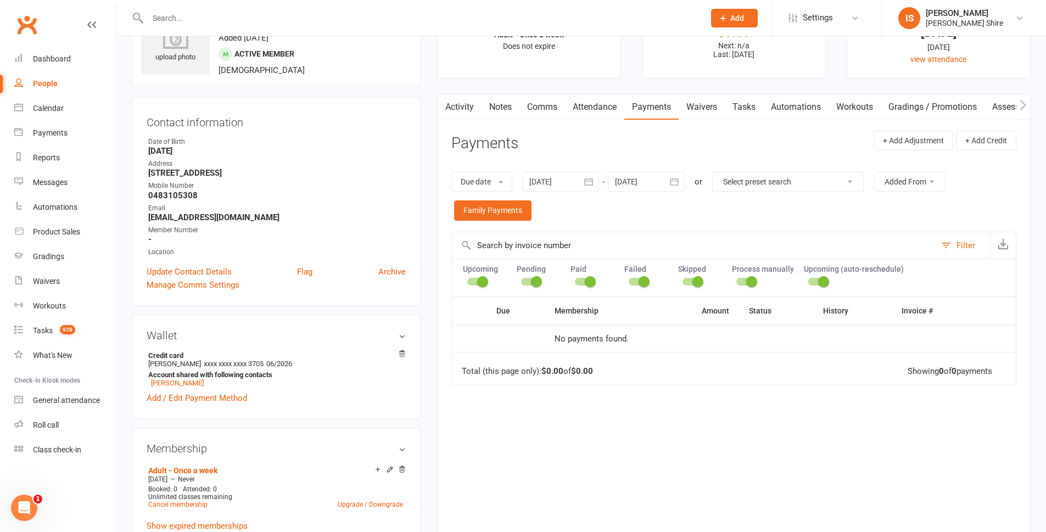
click at [565, 175] on div at bounding box center [560, 182] width 77 height 20
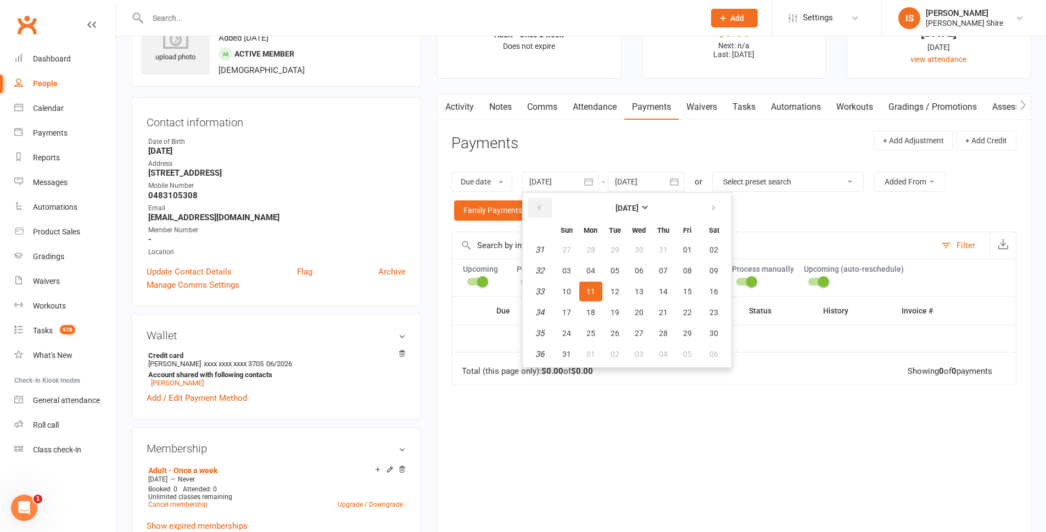
click at [547, 206] on button "button" at bounding box center [540, 208] width 24 height 20
click at [608, 242] on button "01" at bounding box center [614, 250] width 23 height 20
type input "[DATE]"
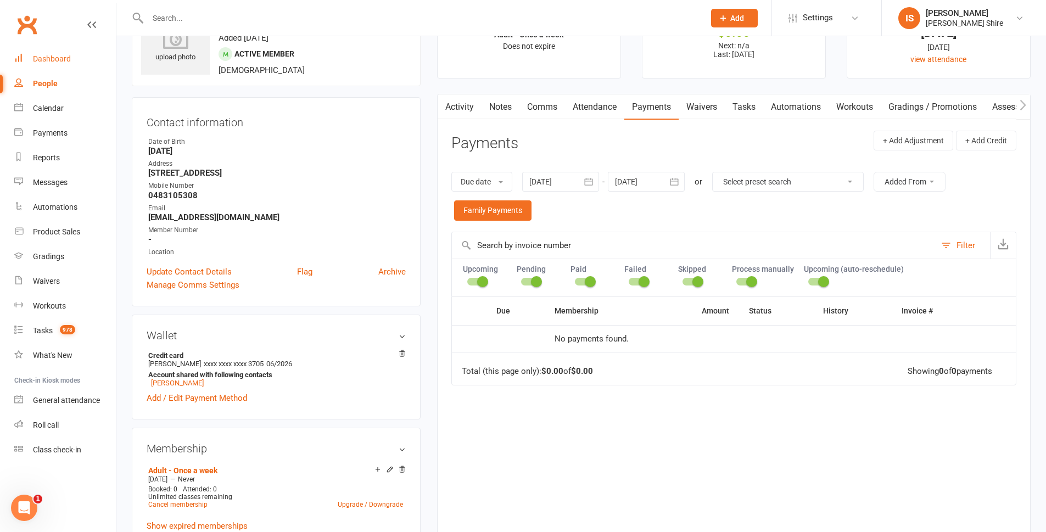
click at [76, 67] on link "Dashboard" at bounding box center [65, 59] width 102 height 25
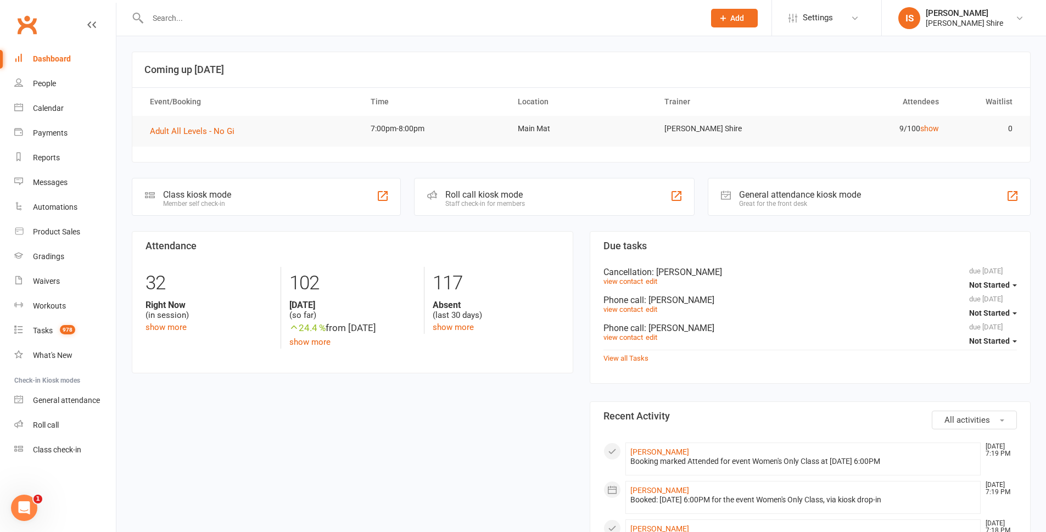
click at [61, 60] on div "Dashboard" at bounding box center [52, 58] width 38 height 9
click at [70, 54] on link "Dashboard" at bounding box center [65, 59] width 102 height 25
click at [29, 57] on link "Dashboard" at bounding box center [65, 59] width 102 height 25
click at [59, 55] on div "Dashboard" at bounding box center [52, 58] width 38 height 9
click at [983, 17] on div "[PERSON_NAME]" at bounding box center [963, 13] width 77 height 10
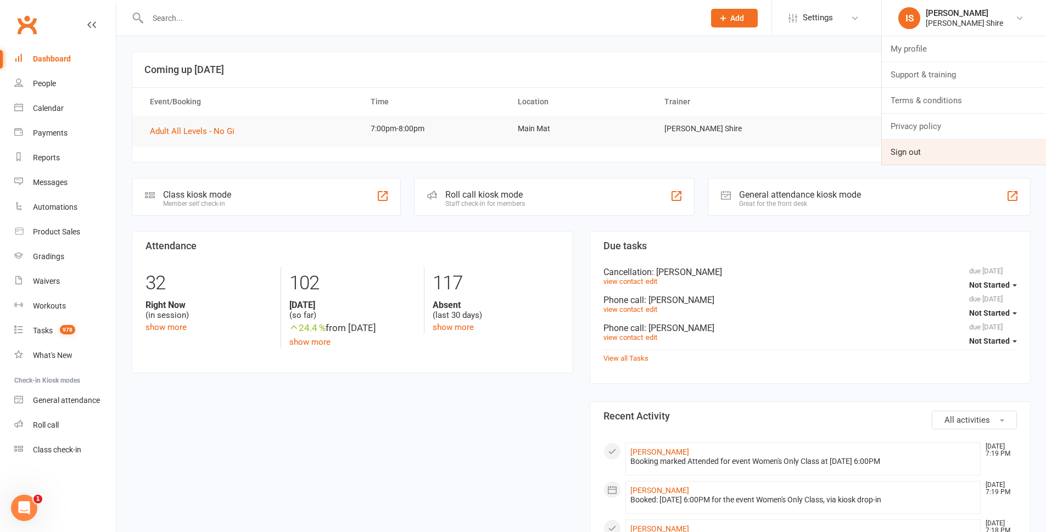
click at [942, 156] on link "Sign out" at bounding box center [964, 151] width 164 height 25
